Goal: Transaction & Acquisition: Subscribe to service/newsletter

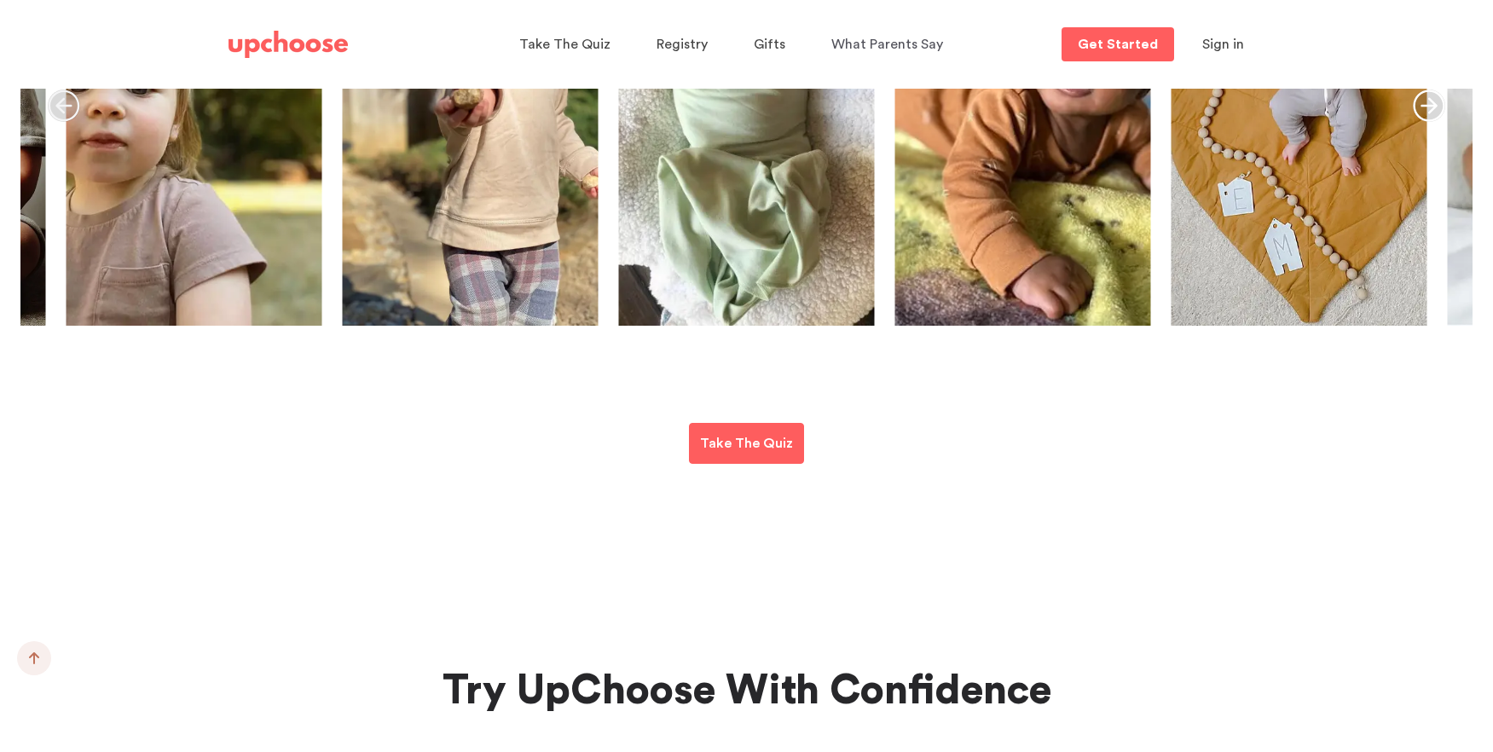
scroll to position [6849, 0]
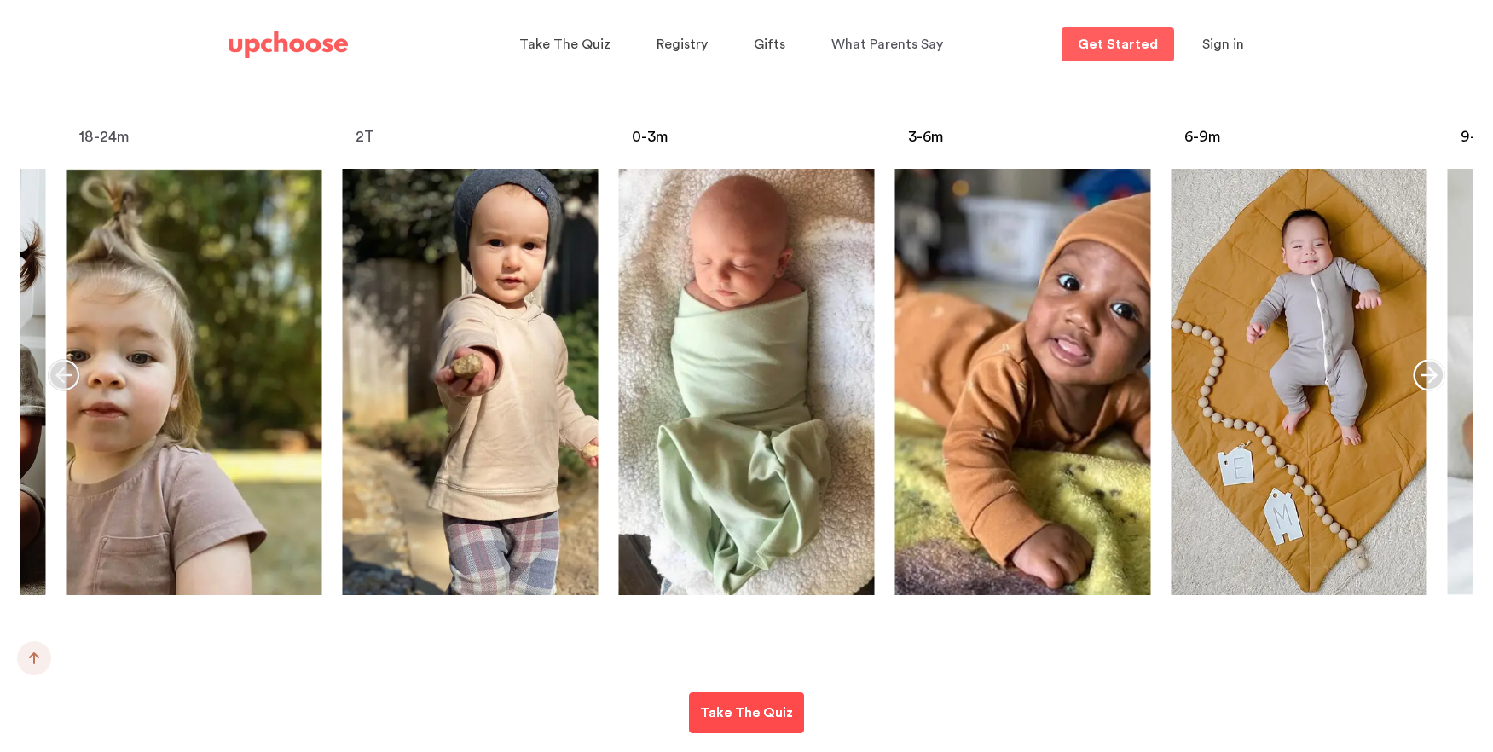
click at [749, 702] on p "Take The Quiz" at bounding box center [746, 712] width 93 height 20
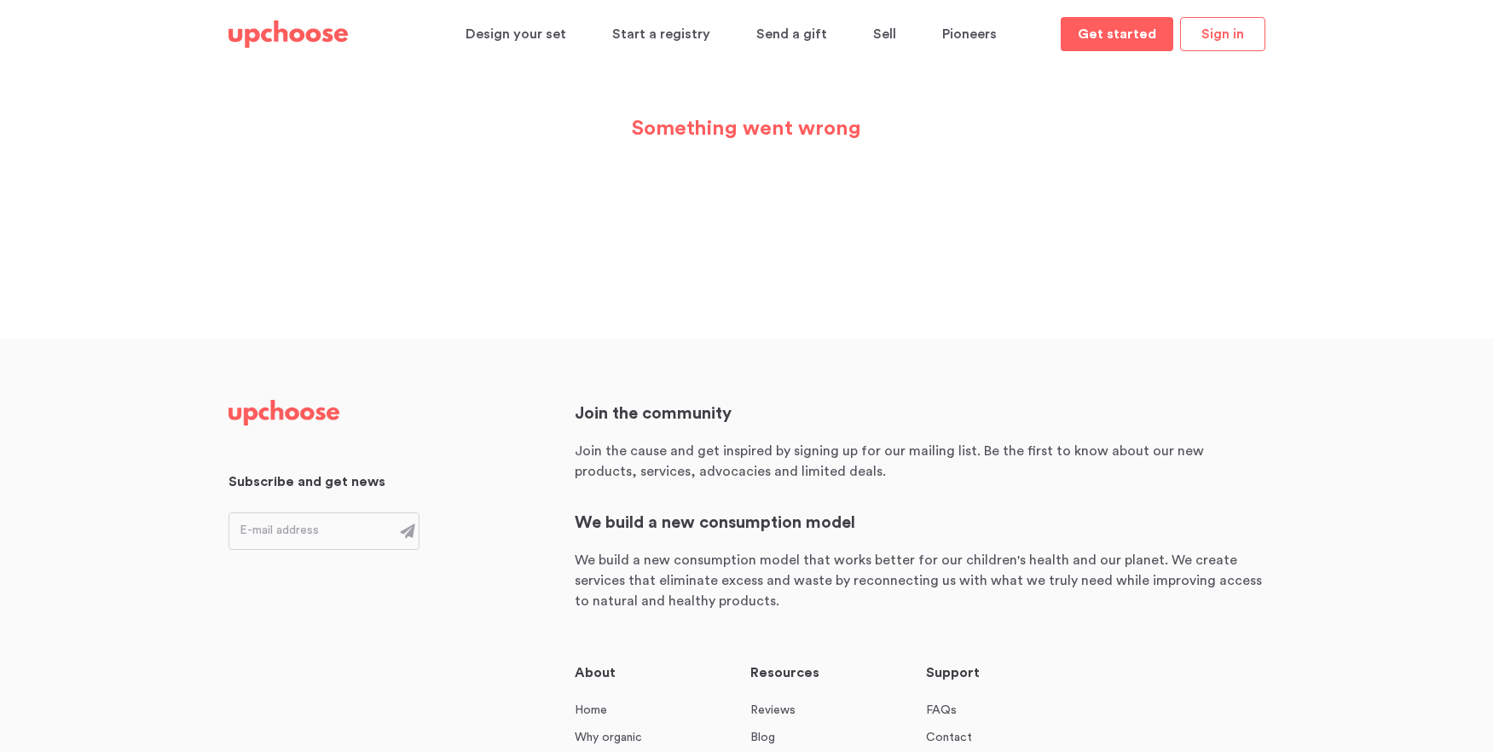
click at [330, 37] on img at bounding box center [287, 33] width 119 height 27
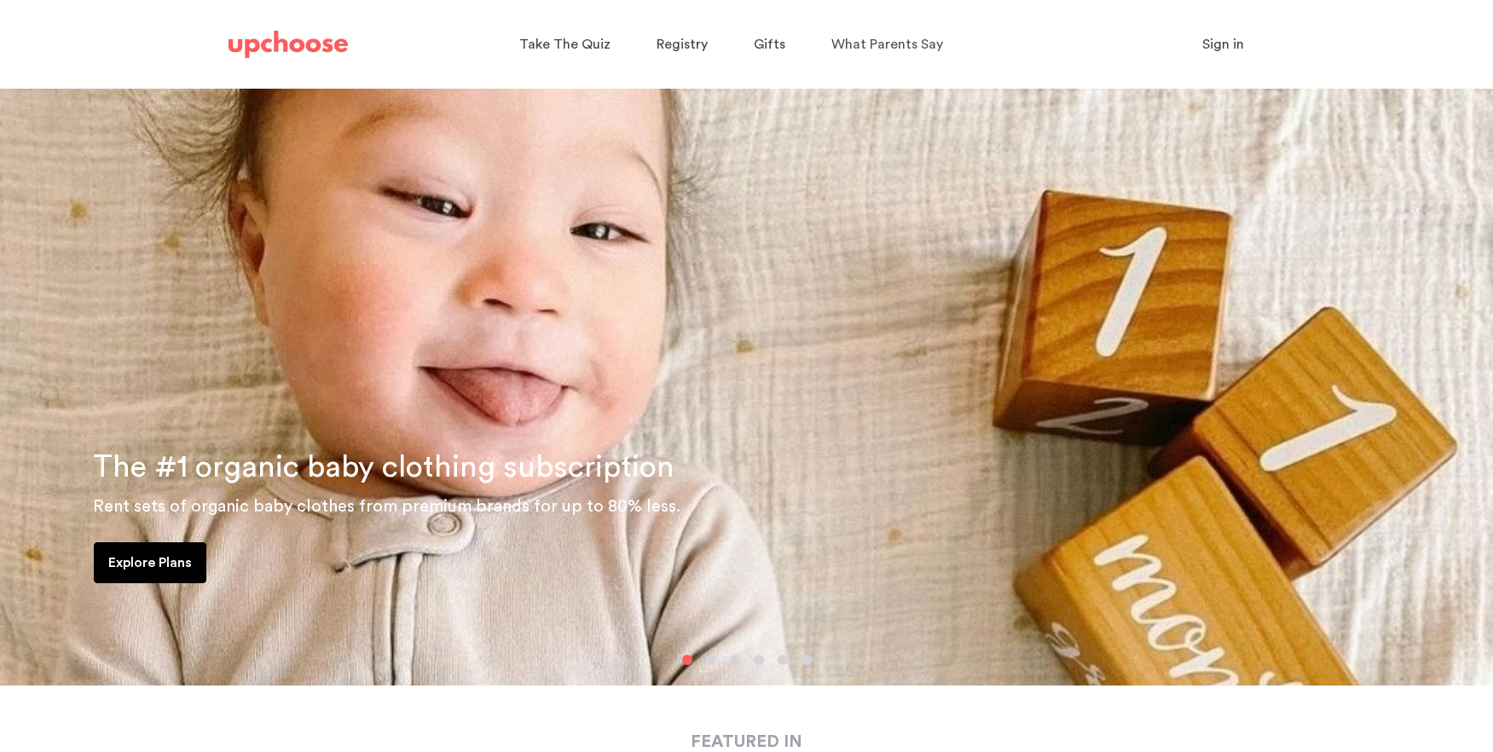
click at [547, 42] on span "Take The Quiz" at bounding box center [564, 45] width 91 height 14
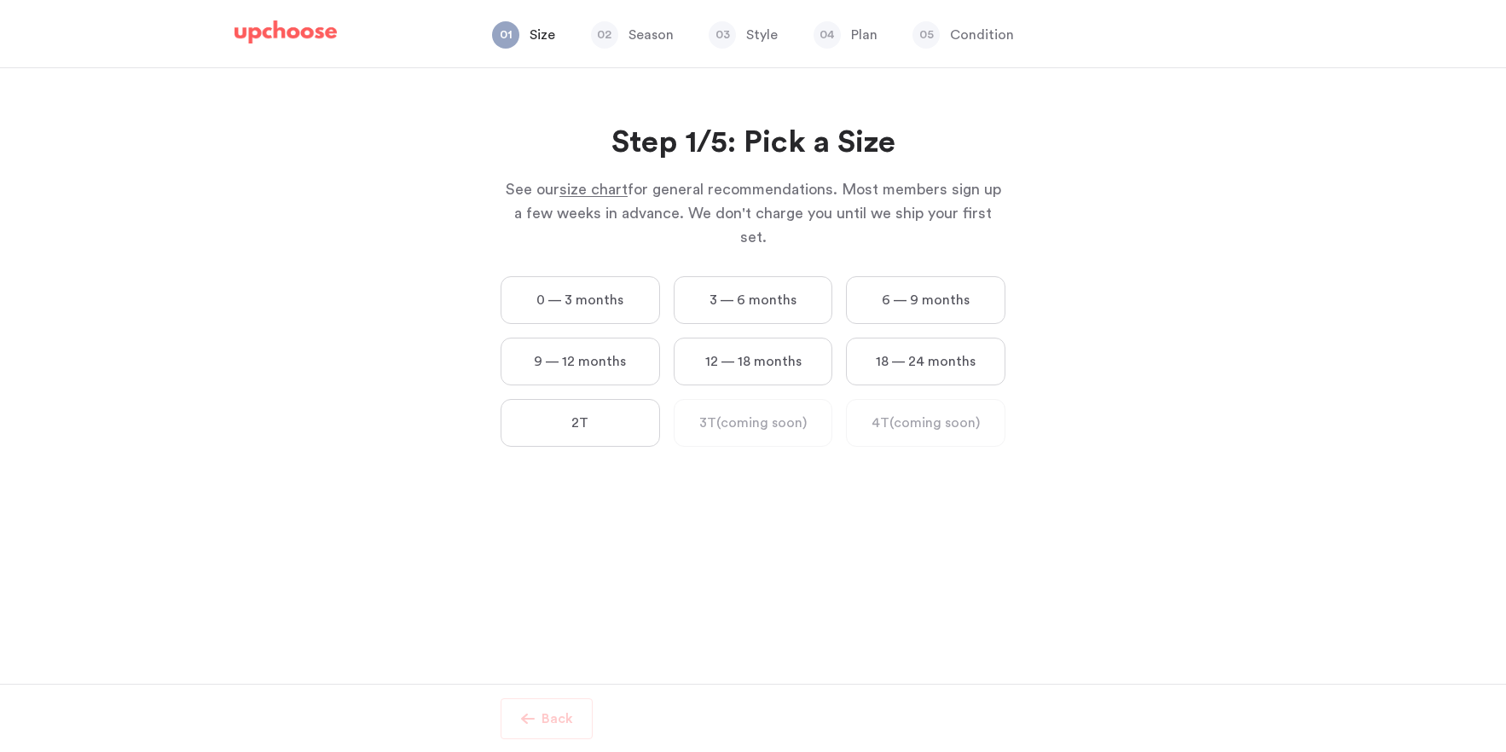
click at [575, 280] on label "0 — 3 months" at bounding box center [579, 300] width 159 height 48
click at [0, 0] on months "0 — 3 months" at bounding box center [0, 0] width 0 height 0
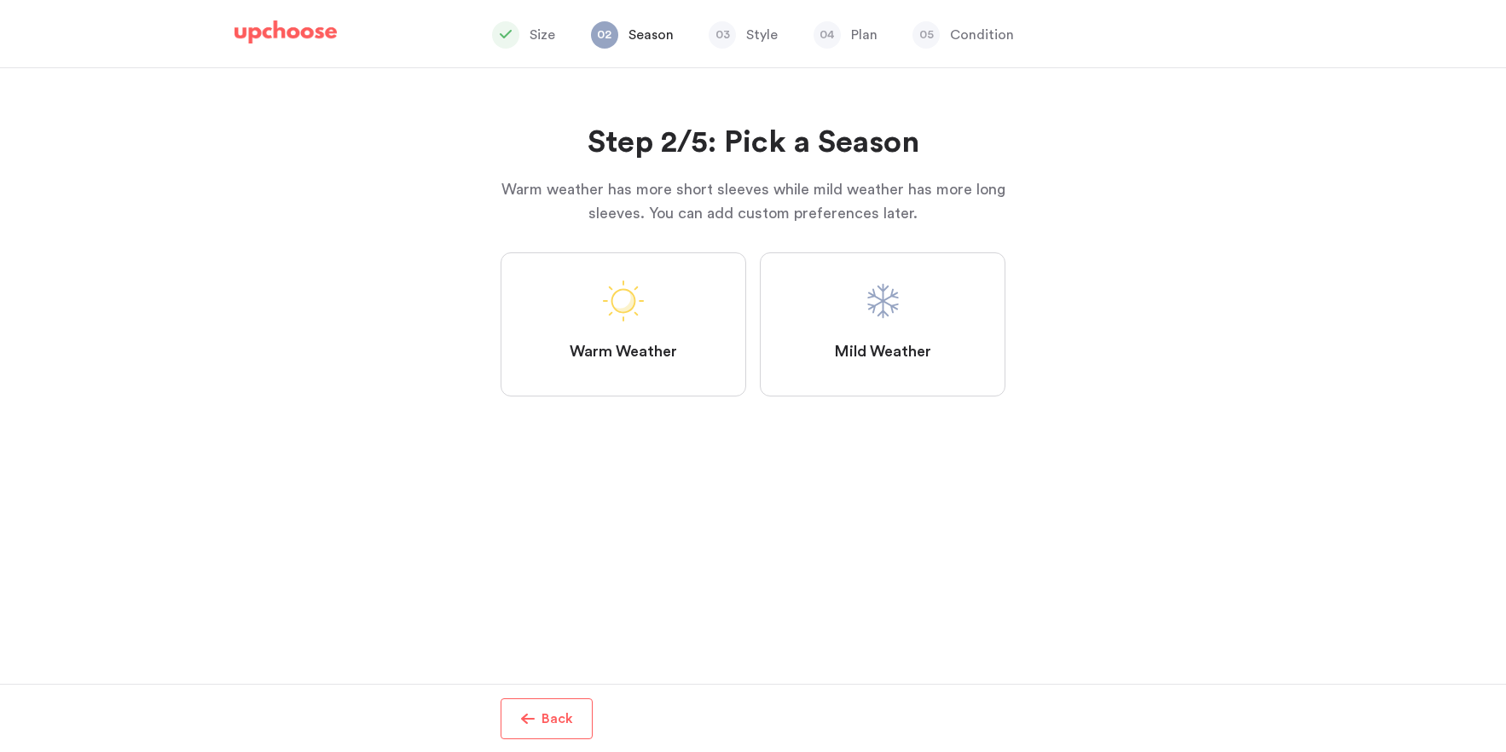
click at [935, 323] on label "Mild Weather" at bounding box center [883, 324] width 246 height 144
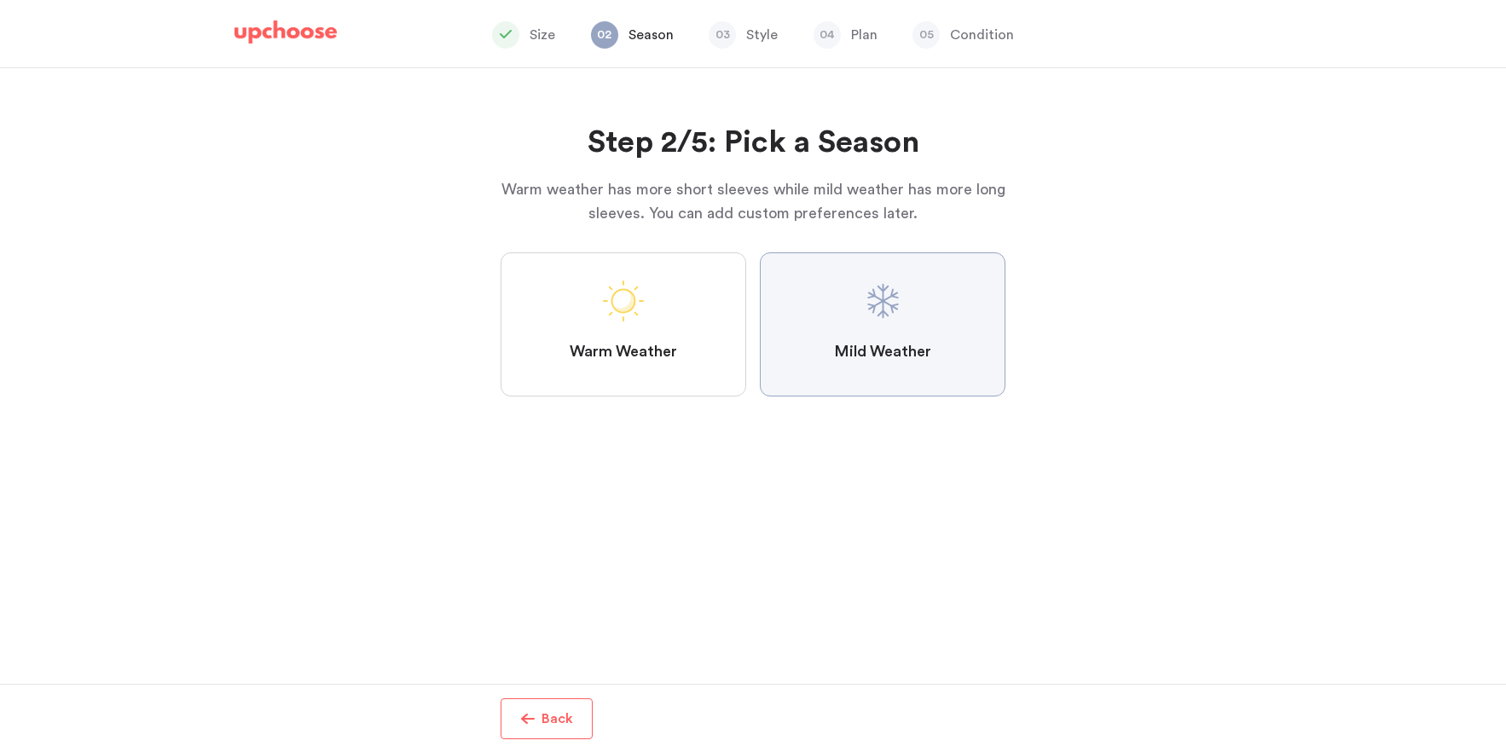
click at [0, 0] on Weather "Mild Weather" at bounding box center [0, 0] width 0 height 0
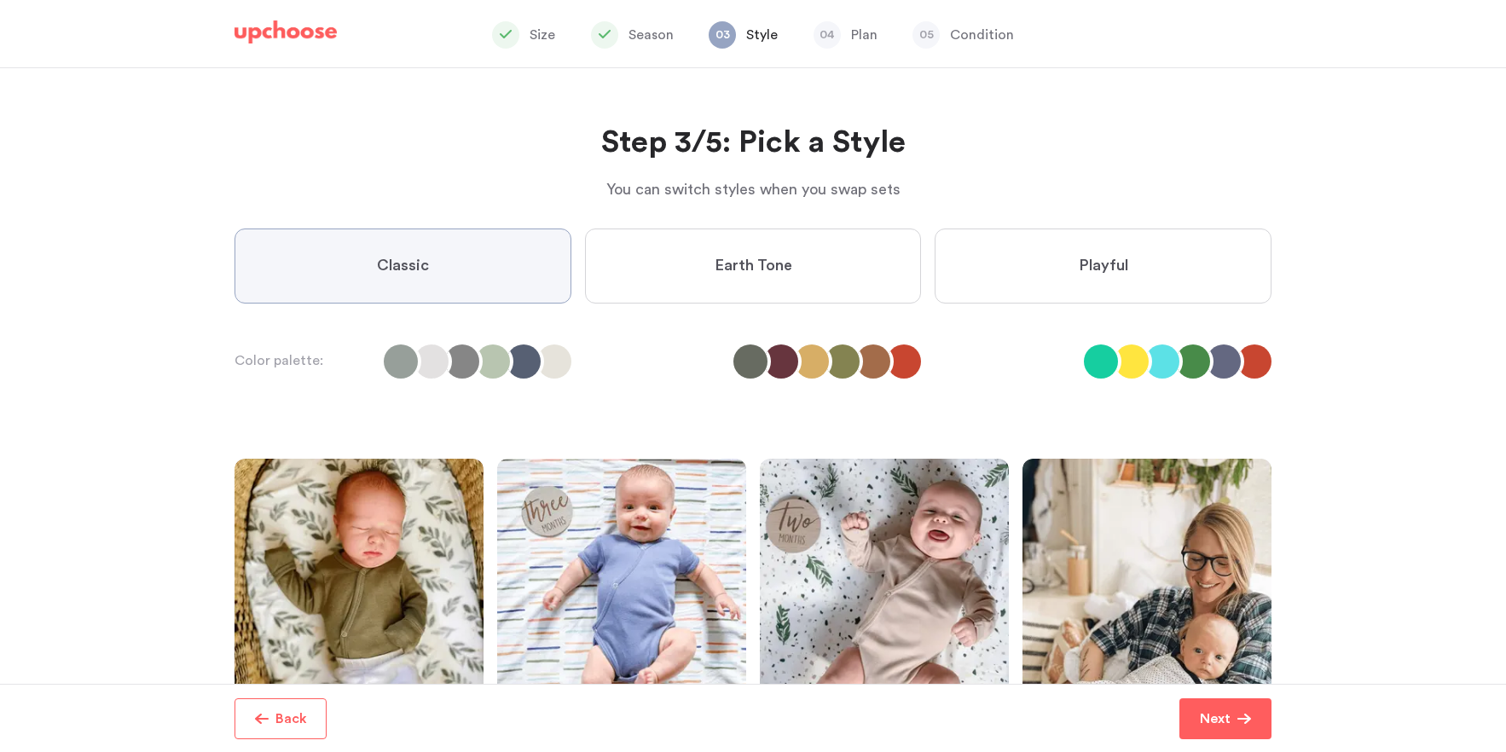
click at [468, 285] on label "Classic" at bounding box center [402, 265] width 337 height 75
click at [0, 0] on input "Classic" at bounding box center [0, 0] width 0 height 0
click at [1234, 715] on span "Next" at bounding box center [1219, 718] width 38 height 20
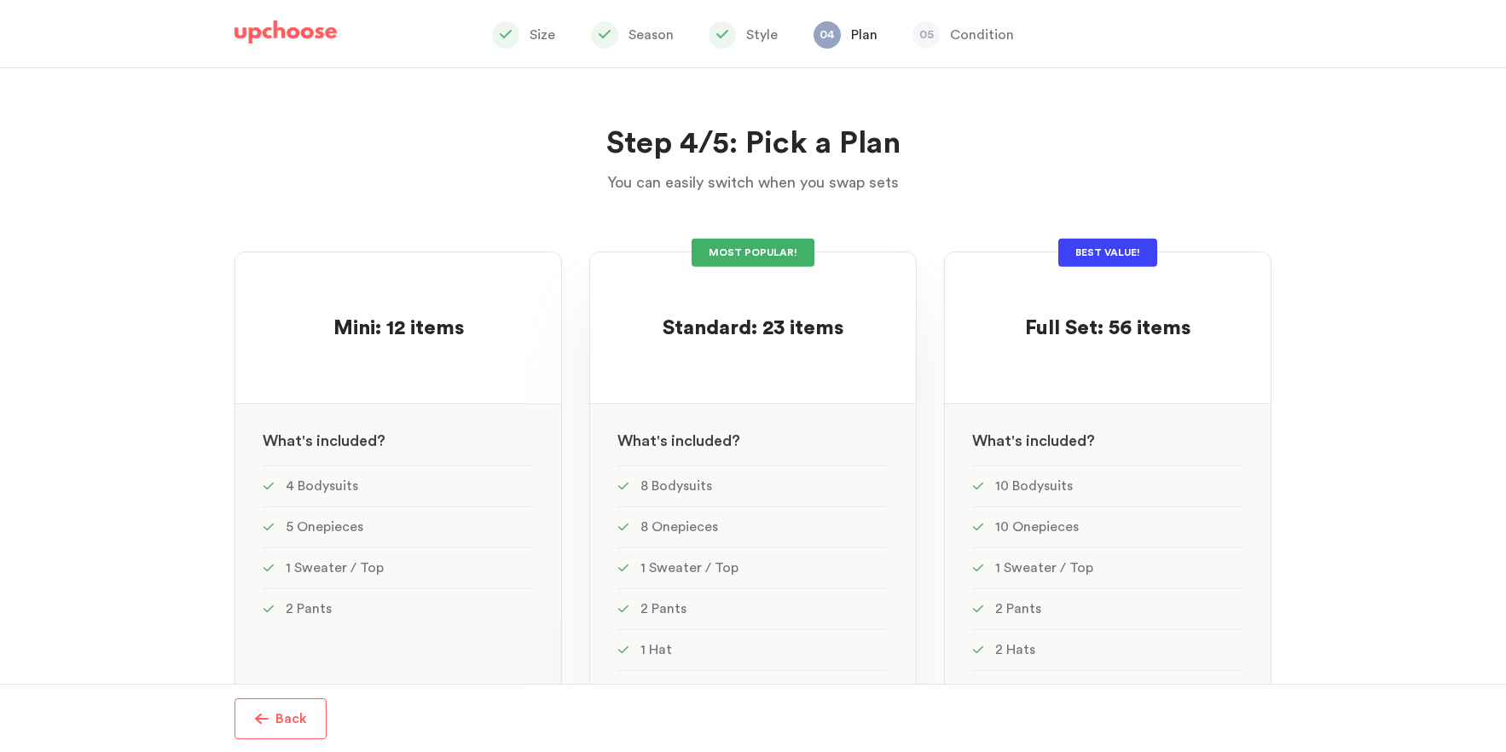
click at [778, 328] on span "Standard: 23 items" at bounding box center [752, 328] width 181 height 20
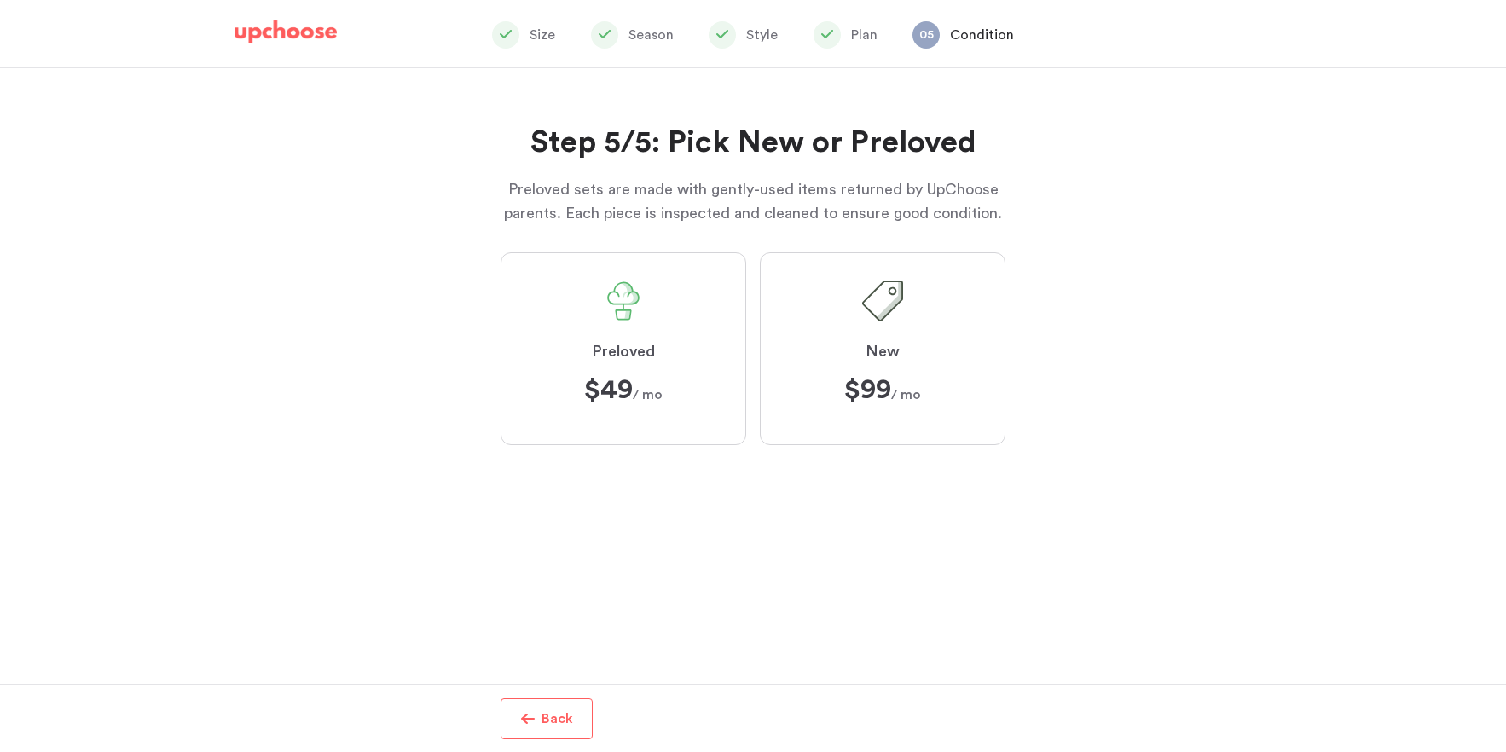
click at [586, 367] on label "Preloved $49 $49 / mo" at bounding box center [623, 348] width 246 height 193
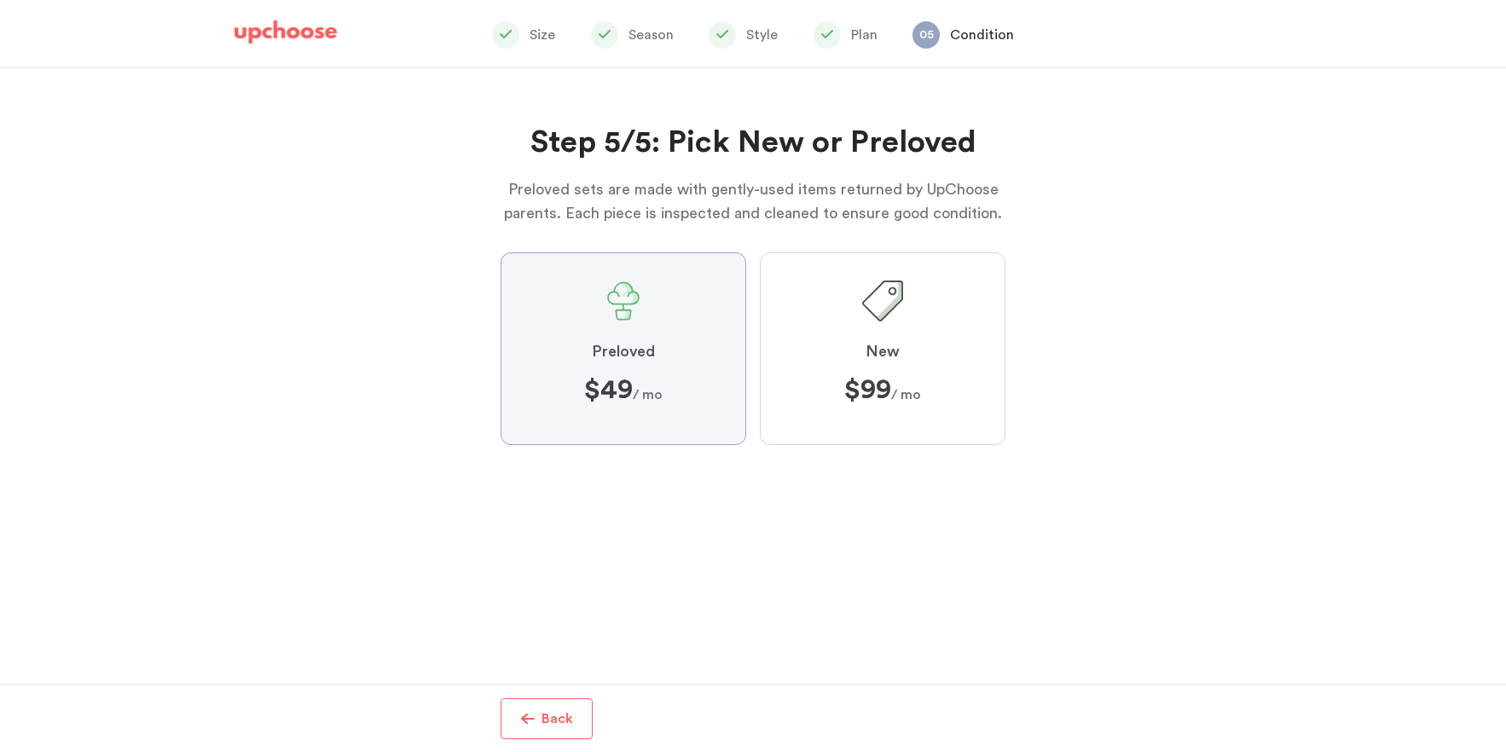
click at [0, 0] on input "Preloved $49 $49 / mo" at bounding box center [0, 0] width 0 height 0
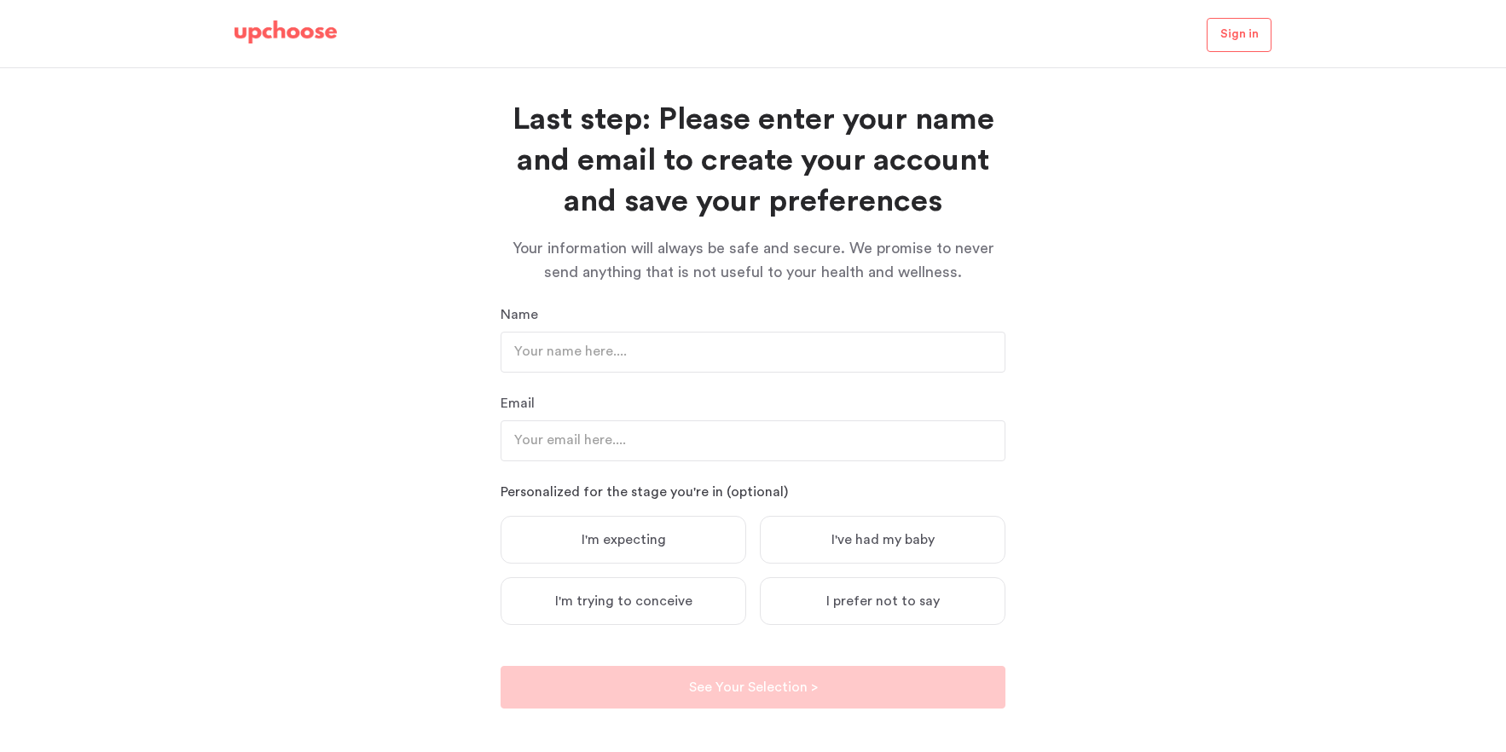
scroll to position [34, 0]
